Goal: Task Accomplishment & Management: Use online tool/utility

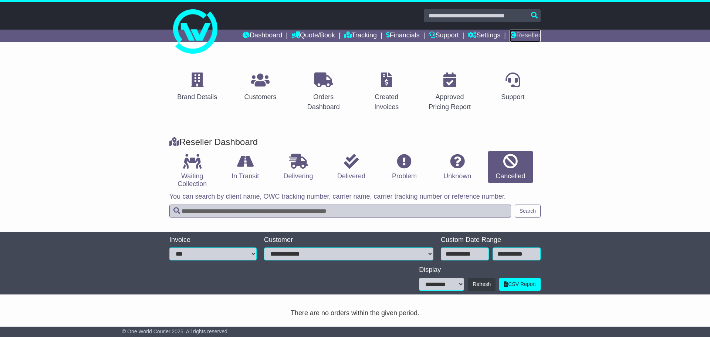
click at [519, 38] on link "Reseller" at bounding box center [525, 36] width 31 height 13
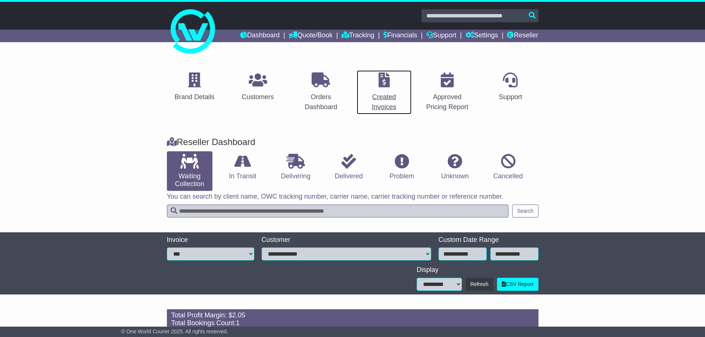
click at [385, 97] on div "Created Invoices" at bounding box center [384, 102] width 46 height 20
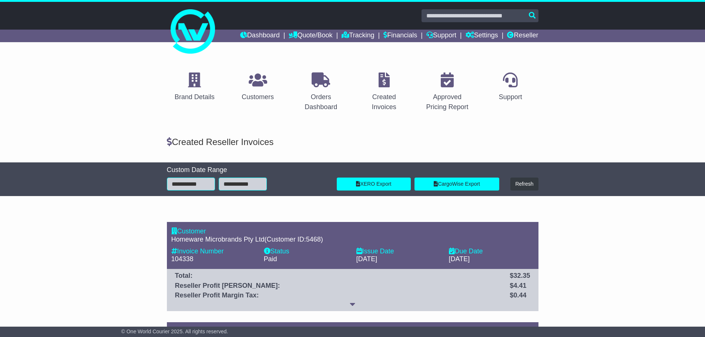
click at [218, 133] on div "Created Reseller Invoices" at bounding box center [352, 140] width 379 height 14
click at [235, 139] on div "Created Reseller Invoices" at bounding box center [352, 142] width 379 height 11
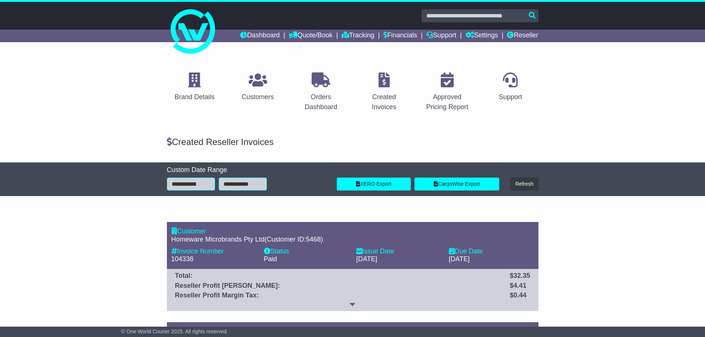
click at [241, 139] on div "Created Reseller Invoices" at bounding box center [352, 142] width 379 height 11
click at [242, 141] on div "Created Reseller Invoices" at bounding box center [352, 142] width 379 height 11
click at [241, 141] on div "Created Reseller Invoices" at bounding box center [352, 142] width 379 height 11
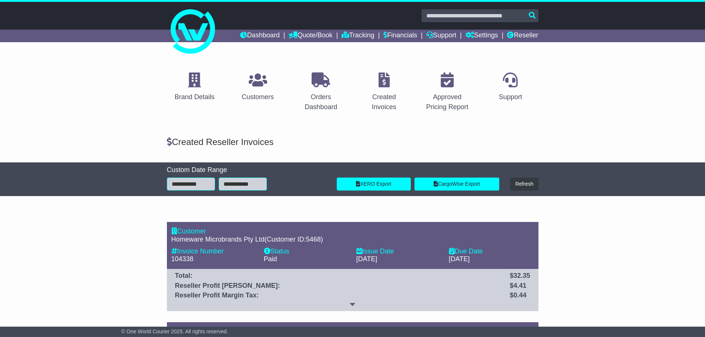
scroll to position [111, 0]
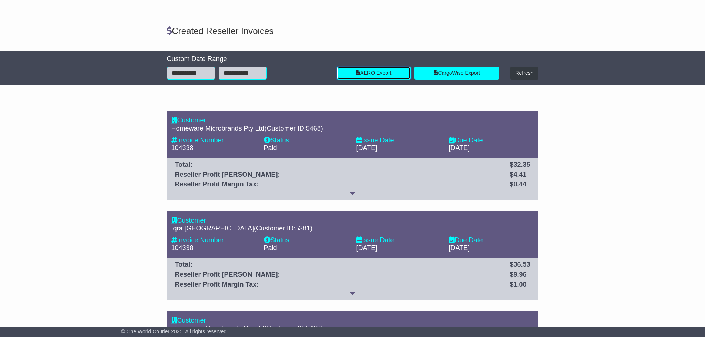
click at [353, 77] on link "XERO Export" at bounding box center [374, 73] width 74 height 13
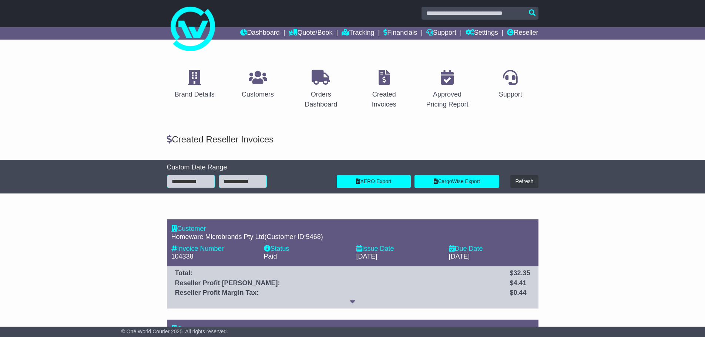
scroll to position [0, 0]
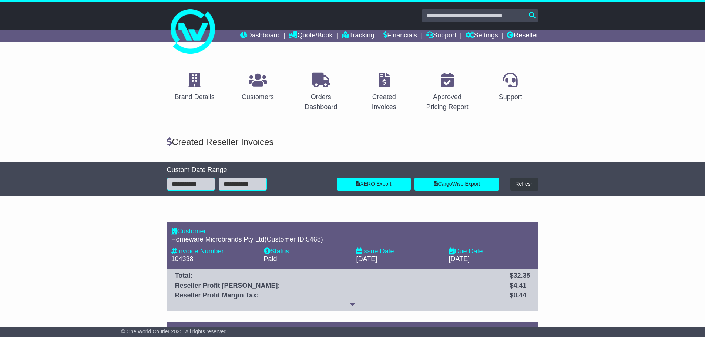
drag, startPoint x: 160, startPoint y: 11, endPoint x: 275, endPoint y: 145, distance: 176.2
click at [322, 136] on div "Created Reseller Invoices" at bounding box center [352, 140] width 379 height 14
